Goal: Task Accomplishment & Management: Manage account settings

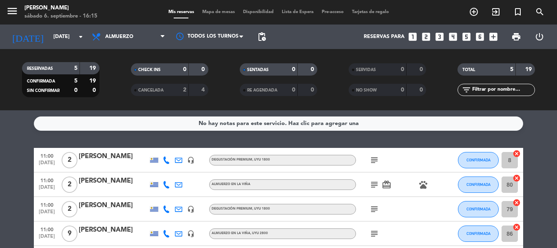
scroll to position [63, 0]
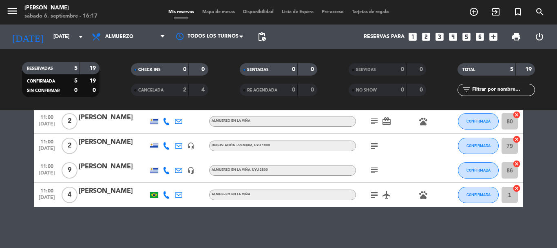
click at [101, 162] on div "[PERSON_NAME]" at bounding box center [113, 166] width 69 height 11
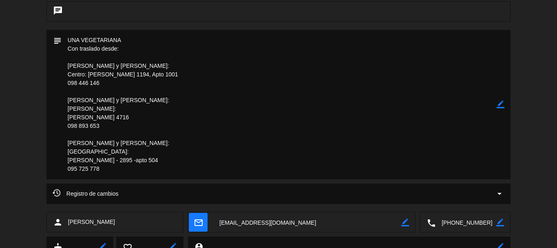
scroll to position [204, 0]
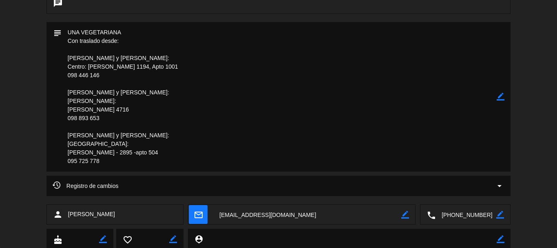
drag, startPoint x: 67, startPoint y: 133, endPoint x: 109, endPoint y: 135, distance: 42.0
click at [109, 135] on textarea at bounding box center [279, 96] width 435 height 149
drag, startPoint x: 68, startPoint y: 160, endPoint x: 99, endPoint y: 163, distance: 31.5
click at [99, 163] on textarea at bounding box center [279, 96] width 435 height 149
click at [153, 120] on textarea at bounding box center [279, 96] width 435 height 149
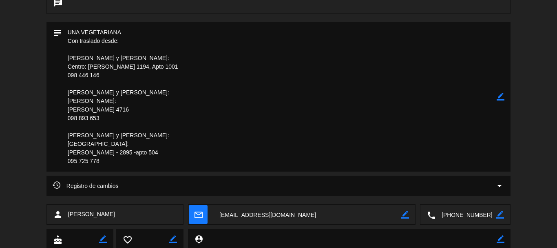
drag, startPoint x: 67, startPoint y: 151, endPoint x: 151, endPoint y: 156, distance: 84.6
click at [151, 156] on textarea at bounding box center [279, 96] width 435 height 149
drag, startPoint x: 164, startPoint y: 102, endPoint x: 125, endPoint y: 135, distance: 51.0
click at [165, 102] on textarea at bounding box center [279, 96] width 435 height 149
drag, startPoint x: 68, startPoint y: 142, endPoint x: 105, endPoint y: 144, distance: 37.2
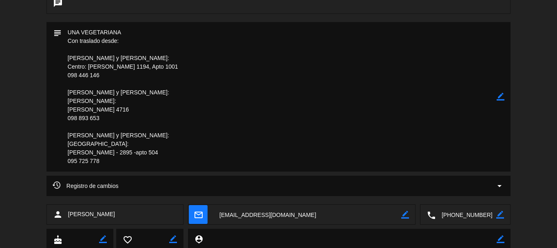
click at [105, 144] on textarea at bounding box center [279, 96] width 435 height 149
click at [260, 96] on textarea at bounding box center [279, 96] width 435 height 149
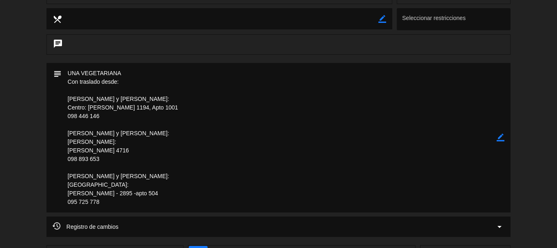
click at [183, 90] on textarea at bounding box center [279, 137] width 435 height 149
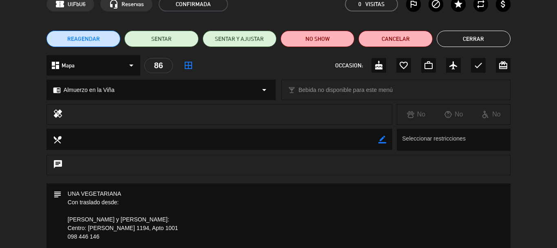
scroll to position [41, 0]
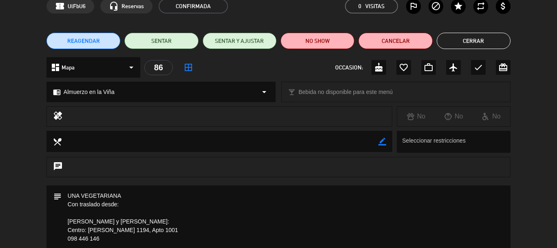
click at [470, 44] on button "Cerrar" at bounding box center [474, 41] width 74 height 16
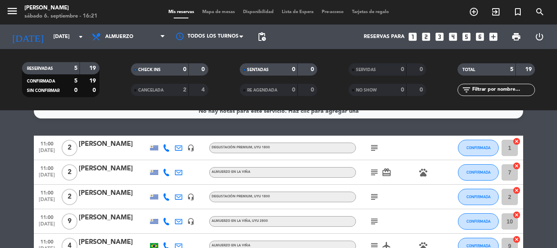
scroll to position [0, 0]
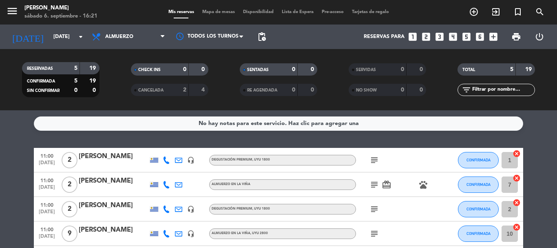
click at [374, 161] on icon "subject" at bounding box center [375, 160] width 10 height 10
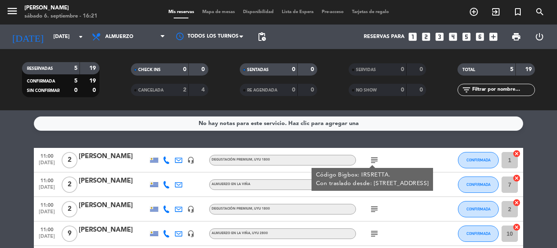
click at [416, 155] on div "subject Código Bigbox: IR5RETTA. Con traslado desde: [STREET_ADDRESS]" at bounding box center [392, 160] width 73 height 24
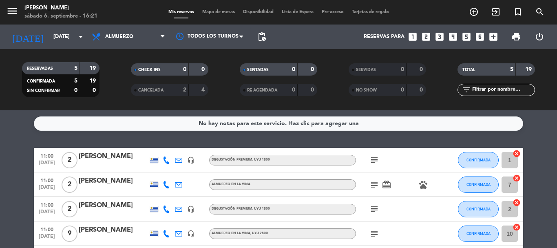
click at [379, 160] on icon "subject" at bounding box center [375, 160] width 10 height 10
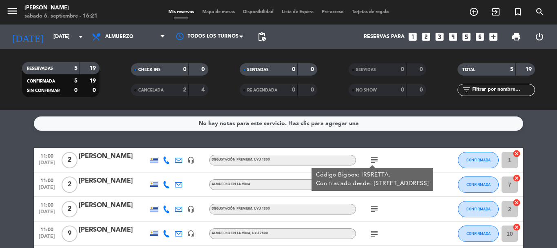
click at [408, 153] on div "subject Código Bigbox: IR5RETTA. Con traslado desde: [STREET_ADDRESS]" at bounding box center [392, 160] width 73 height 24
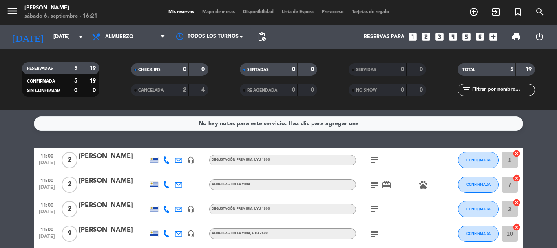
click at [374, 184] on icon "subject" at bounding box center [375, 184] width 10 height 10
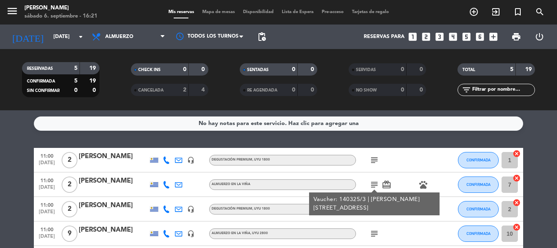
click at [374, 160] on icon "subject" at bounding box center [375, 160] width 10 height 10
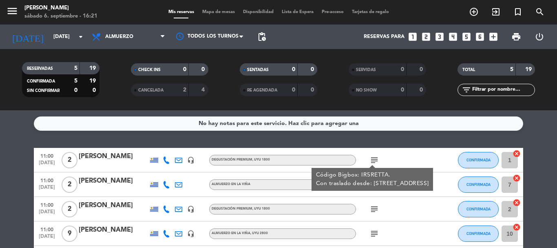
click at [405, 149] on div "subject Código Bigbox: IR5RETTA. Con traslado desde: [STREET_ADDRESS]" at bounding box center [392, 160] width 73 height 24
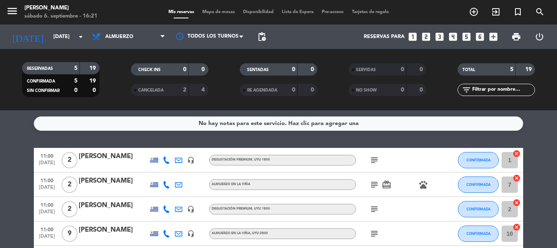
click at [372, 184] on icon "subject" at bounding box center [375, 184] width 10 height 10
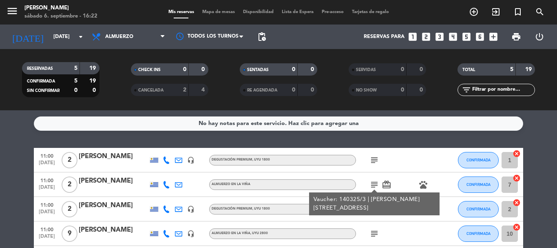
click at [375, 182] on icon "subject" at bounding box center [375, 184] width 10 height 10
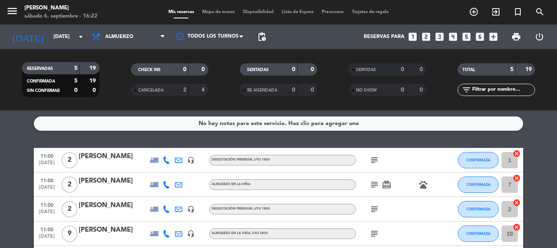
click at [375, 182] on icon "subject" at bounding box center [375, 184] width 10 height 10
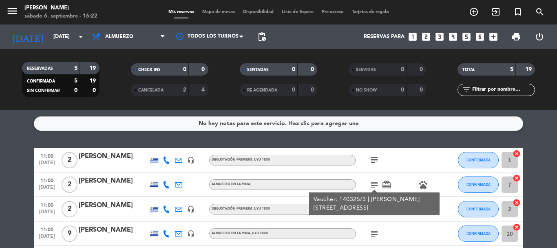
click at [400, 171] on div "subject" at bounding box center [392, 160] width 73 height 24
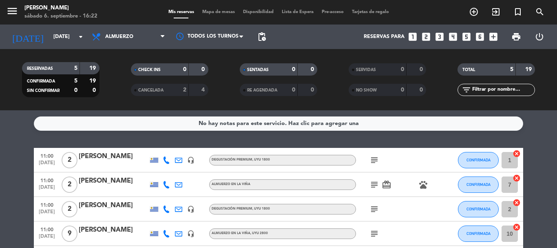
click at [373, 210] on icon "subject" at bounding box center [375, 209] width 10 height 10
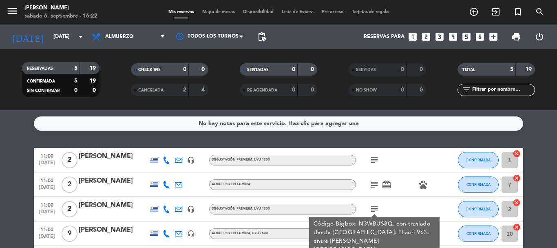
scroll to position [41, 0]
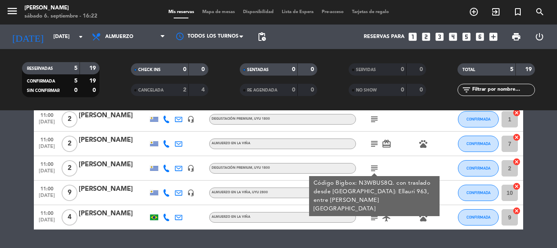
click at [376, 166] on icon "subject" at bounding box center [375, 168] width 10 height 10
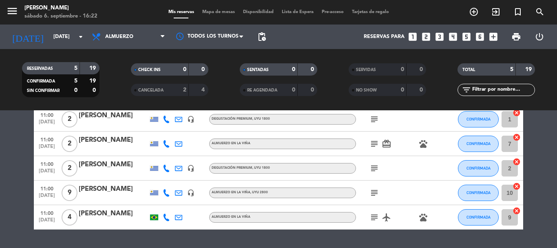
click at [376, 167] on icon "subject" at bounding box center [375, 168] width 10 height 10
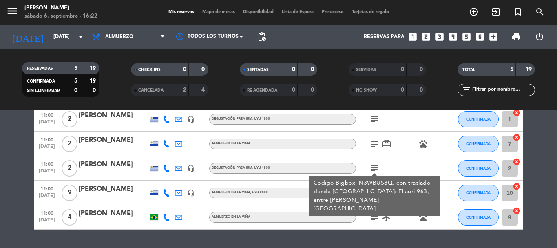
click at [375, 242] on div "No hay notas para este servicio. Haz clic para agregar una 11:00 [DATE] 2 [PERS…" at bounding box center [278, 178] width 557 height 137
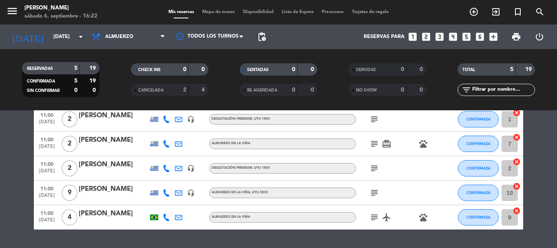
click at [376, 192] on icon "subject" at bounding box center [375, 193] width 10 height 10
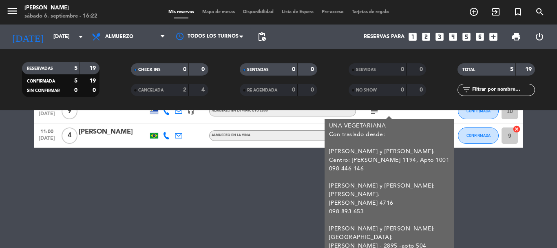
scroll to position [136, 0]
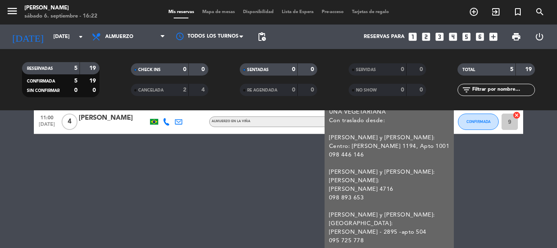
click at [388, 178] on div "UNA VEGETARIANA Con traslado desde: [PERSON_NAME] y [PERSON_NAME]: Centro: [PER…" at bounding box center [389, 176] width 121 height 137
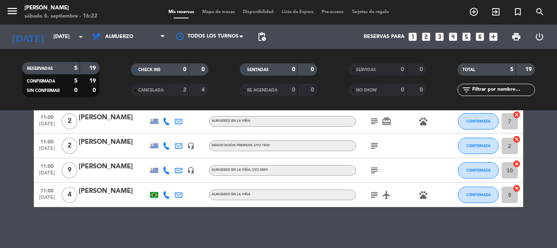
scroll to position [63, 0]
click at [377, 195] on icon "subject" at bounding box center [375, 195] width 10 height 10
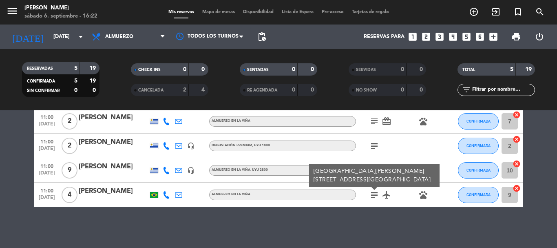
click at [370, 215] on div "No hay notas para este servicio. Haz clic para agregar una 11:00 [DATE] 2 [PERS…" at bounding box center [278, 178] width 557 height 137
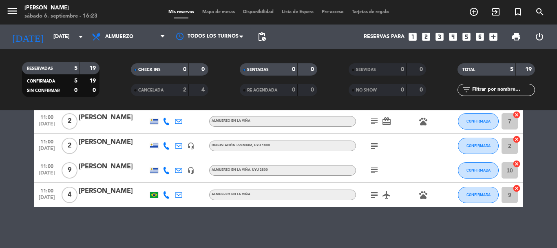
click at [124, 164] on div "[PERSON_NAME]" at bounding box center [113, 166] width 69 height 11
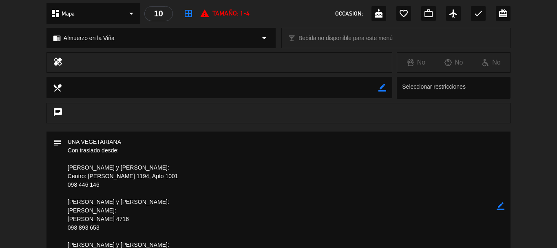
scroll to position [122, 0]
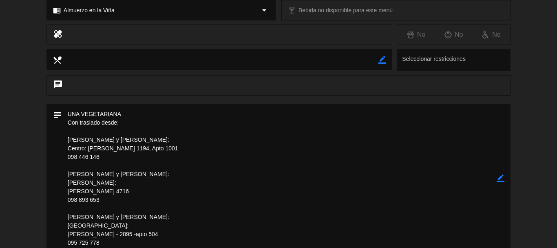
click at [503, 179] on icon "border_color" at bounding box center [501, 178] width 8 height 8
click at [128, 123] on textarea at bounding box center [279, 178] width 435 height 149
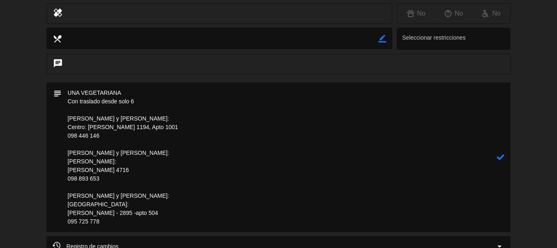
scroll to position [163, 0]
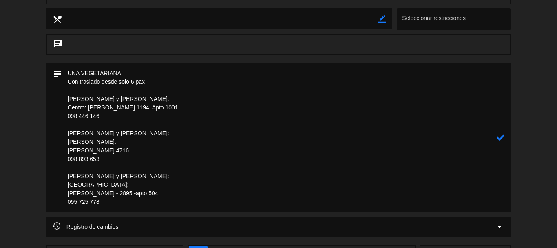
type textarea "UNA VEGETARIANA Con traslado desde solo 6 pax [PERSON_NAME] y [PERSON_NAME]: Ce…"
click at [500, 139] on icon at bounding box center [501, 137] width 8 height 8
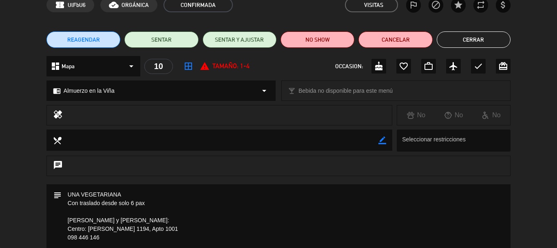
scroll to position [41, 0]
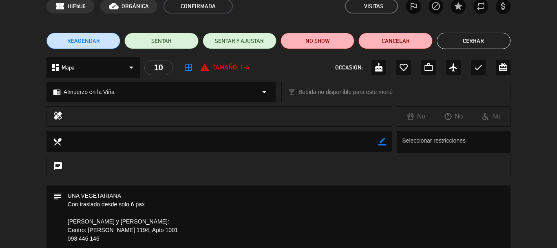
click at [472, 45] on button "Cerrar" at bounding box center [474, 41] width 74 height 16
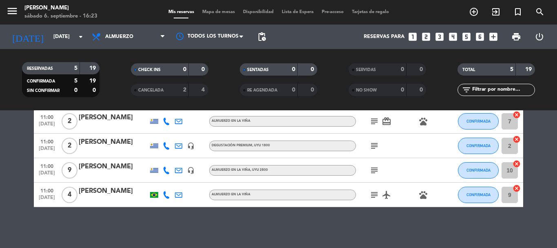
click at [376, 192] on icon "subject" at bounding box center [375, 195] width 10 height 10
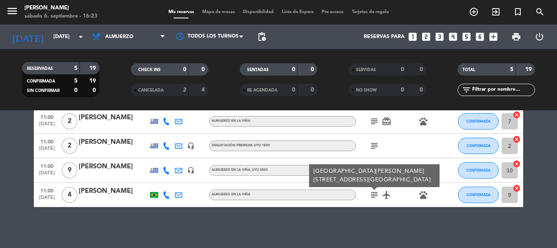
click at [401, 140] on div "subject" at bounding box center [392, 145] width 73 height 24
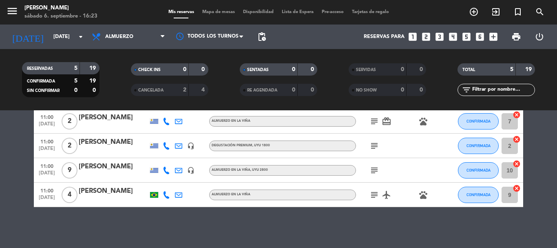
click at [374, 193] on icon "subject" at bounding box center [375, 195] width 10 height 10
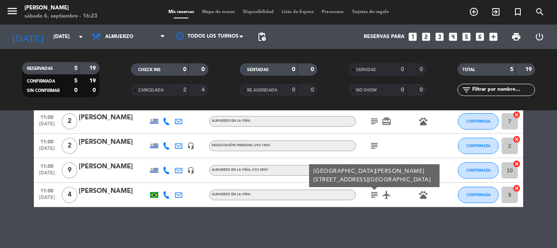
click at [390, 140] on div "subject" at bounding box center [392, 145] width 73 height 24
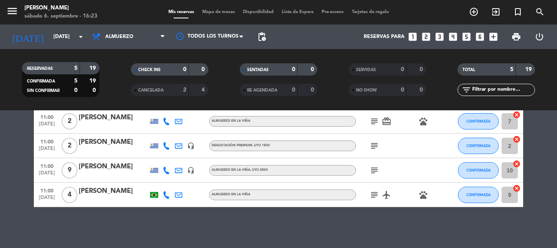
click at [375, 169] on icon "subject" at bounding box center [375, 170] width 10 height 10
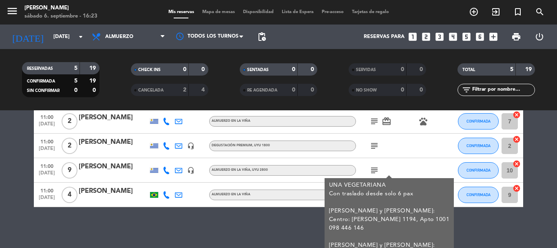
click at [375, 169] on icon "subject" at bounding box center [375, 170] width 10 height 10
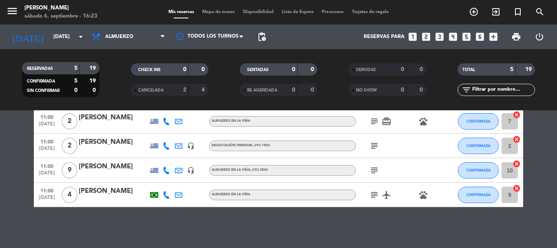
click at [375, 192] on icon "subject" at bounding box center [375, 195] width 10 height 10
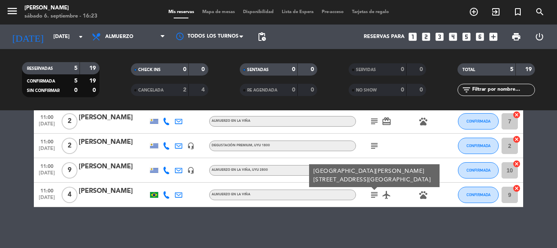
click at [399, 149] on div "subject" at bounding box center [392, 145] width 73 height 24
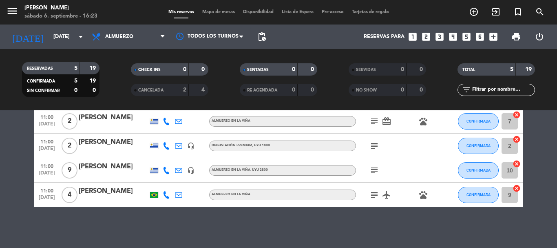
click at [377, 169] on icon "subject" at bounding box center [375, 170] width 10 height 10
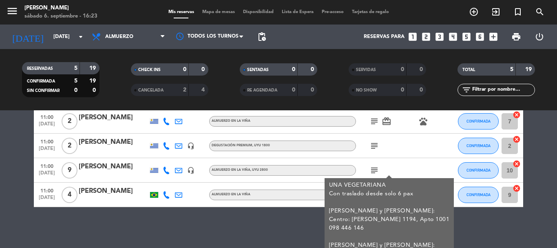
click at [408, 157] on div "subject" at bounding box center [392, 145] width 73 height 24
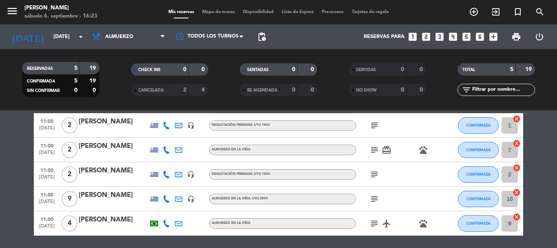
scroll to position [22, 0]
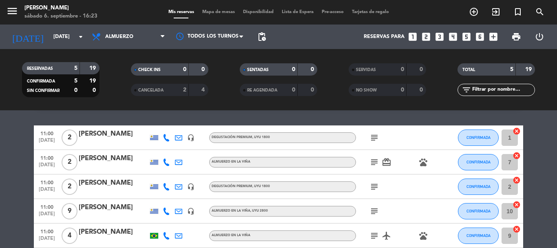
click at [375, 186] on icon "subject" at bounding box center [375, 187] width 10 height 10
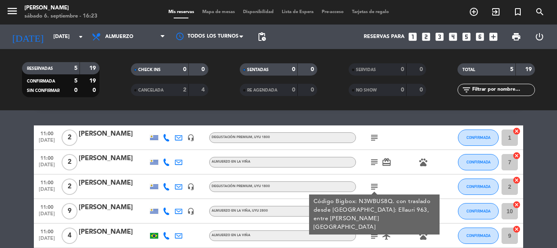
click at [375, 185] on icon "subject" at bounding box center [375, 187] width 10 height 10
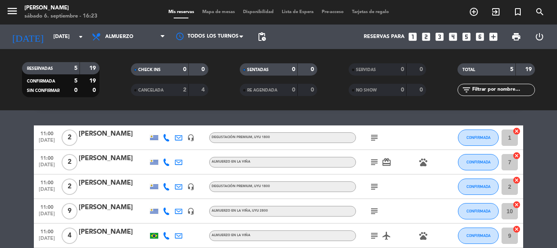
click at [372, 158] on icon "subject" at bounding box center [375, 162] width 10 height 10
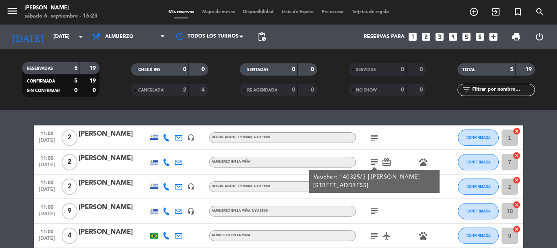
drag, startPoint x: 403, startPoint y: 132, endPoint x: 378, endPoint y: 138, distance: 26.0
click at [399, 135] on div "subject" at bounding box center [392, 137] width 73 height 24
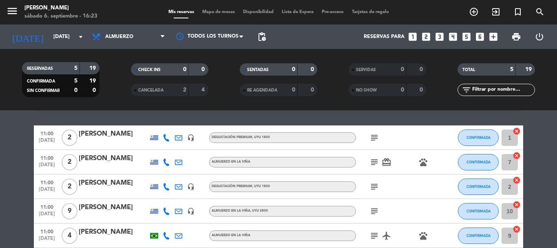
click at [376, 137] on icon "subject" at bounding box center [375, 138] width 10 height 10
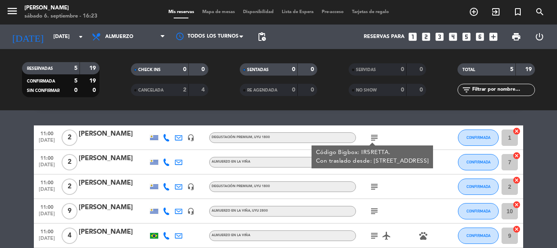
click at [415, 131] on div "subject Código Bigbox: IR5RETTA. Con traslado desde: [STREET_ADDRESS]" at bounding box center [392, 137] width 73 height 24
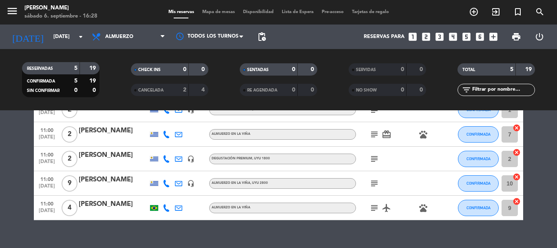
scroll to position [63, 0]
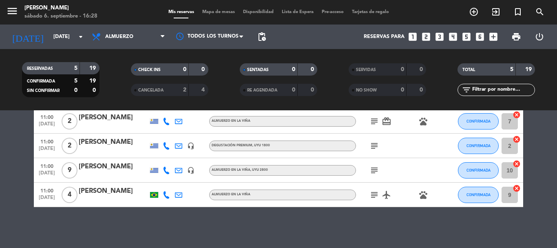
click at [375, 197] on icon "subject" at bounding box center [375, 195] width 10 height 10
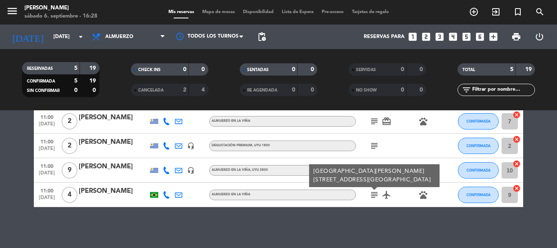
click at [373, 219] on div "No hay notas para este servicio. Haz clic para agregar una 11:00 [DATE] 2 [PERS…" at bounding box center [278, 178] width 557 height 137
